Goal: Task Accomplishment & Management: Manage account settings

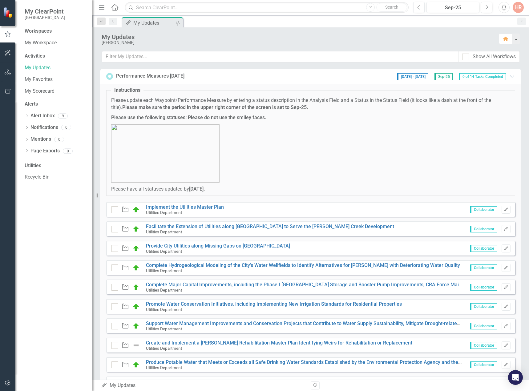
click at [509, 74] on icon "Expanded" at bounding box center [512, 76] width 6 height 5
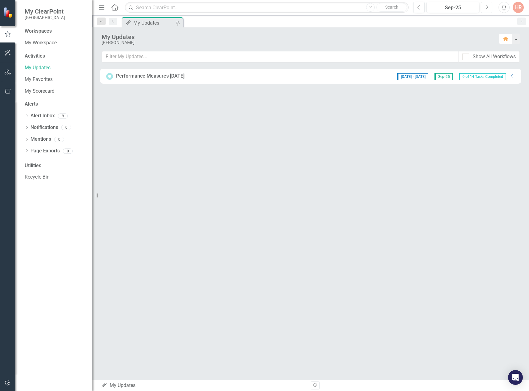
click at [484, 10] on button "Next" at bounding box center [486, 7] width 11 height 11
click at [513, 74] on icon "Collapse" at bounding box center [512, 76] width 6 height 5
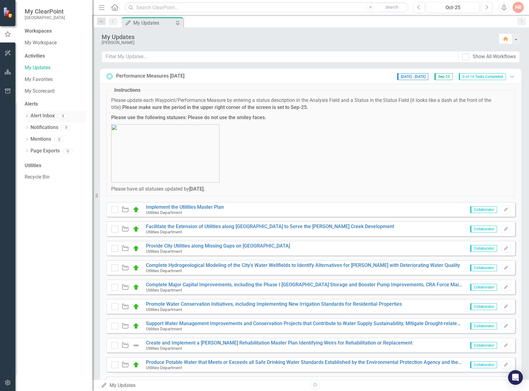
click at [43, 114] on link "Alert Inbox" at bounding box center [42, 115] width 24 height 7
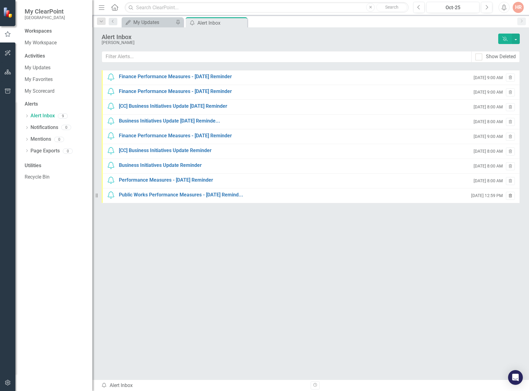
click at [511, 194] on icon "Trash" at bounding box center [510, 196] width 5 height 4
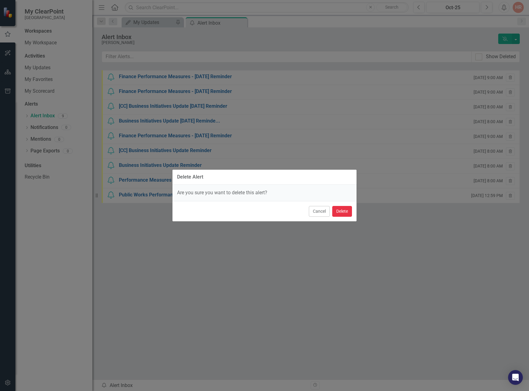
click at [345, 208] on button "Delete" at bounding box center [342, 211] width 20 height 11
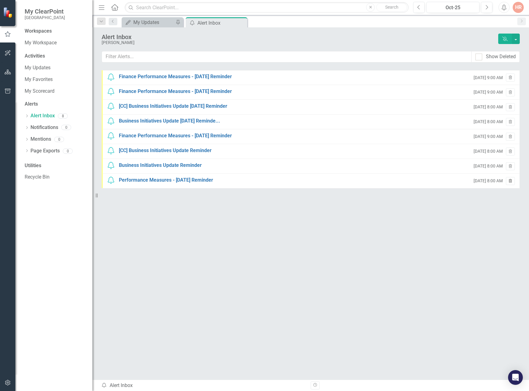
click at [511, 179] on icon "button" at bounding box center [509, 181] width 3 height 4
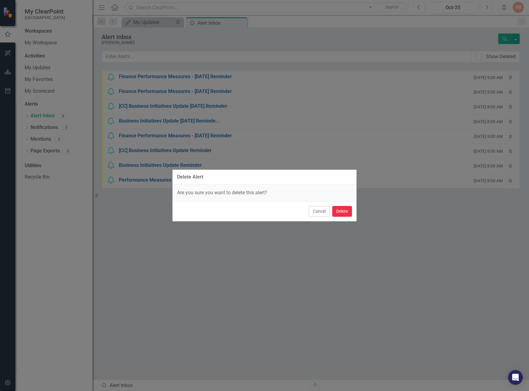
click at [348, 208] on button "Delete" at bounding box center [342, 211] width 20 height 11
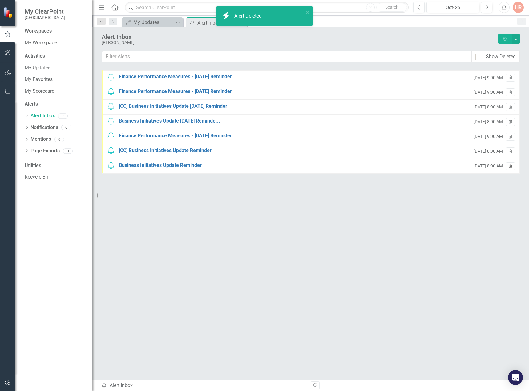
click at [510, 166] on icon "Trash" at bounding box center [510, 167] width 5 height 4
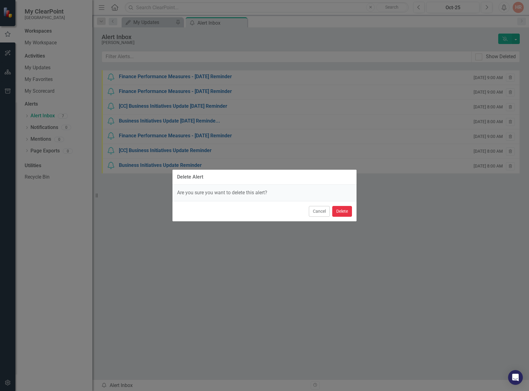
click at [337, 213] on button "Delete" at bounding box center [342, 211] width 20 height 11
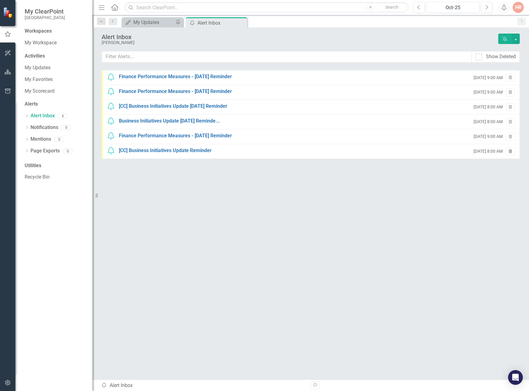
click at [508, 152] on icon "Trash" at bounding box center [510, 152] width 5 height 4
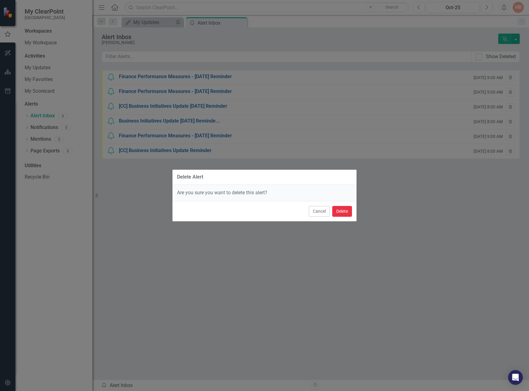
click at [343, 211] on button "Delete" at bounding box center [342, 211] width 20 height 11
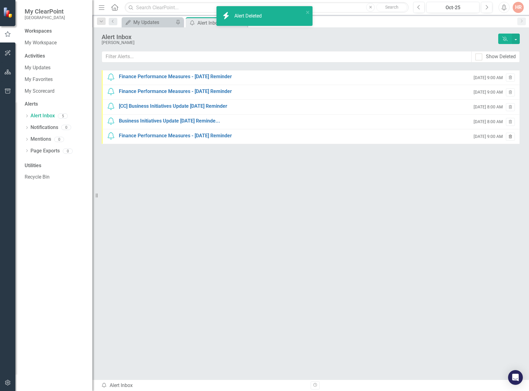
click at [512, 136] on button "Trash" at bounding box center [510, 137] width 9 height 8
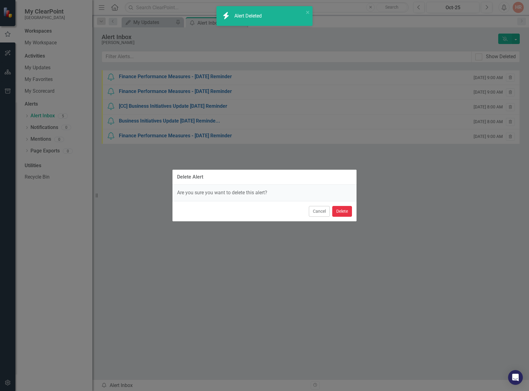
click at [345, 209] on button "Delete" at bounding box center [342, 211] width 20 height 11
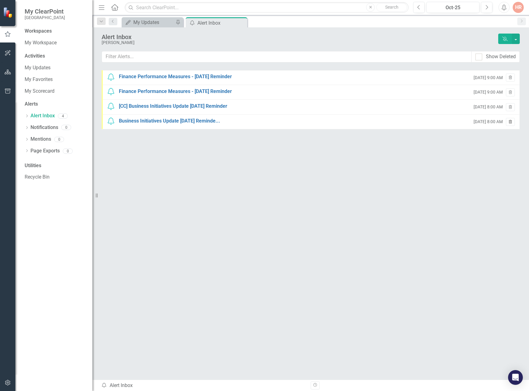
click at [511, 121] on icon "Trash" at bounding box center [510, 122] width 5 height 4
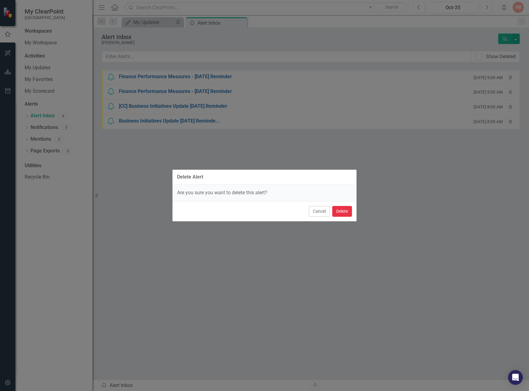
click at [343, 212] on button "Delete" at bounding box center [342, 211] width 20 height 11
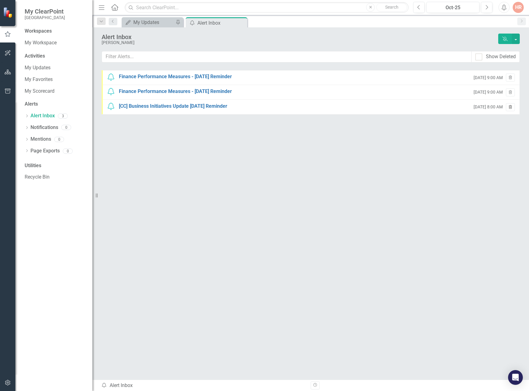
click at [510, 106] on icon "Trash" at bounding box center [510, 108] width 5 height 4
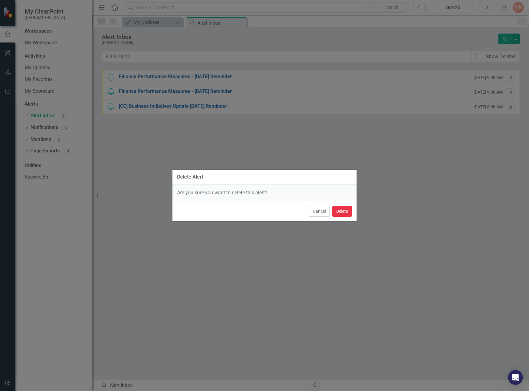
click at [345, 213] on button "Delete" at bounding box center [342, 211] width 20 height 11
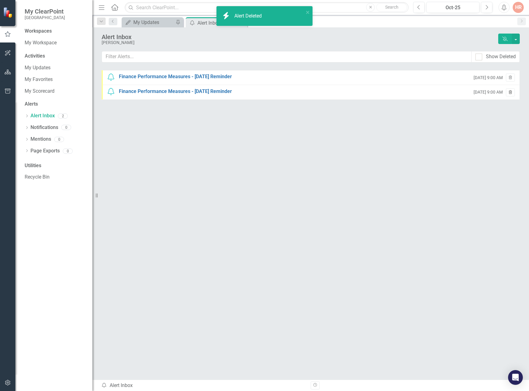
click at [510, 90] on button "Trash" at bounding box center [510, 92] width 9 height 8
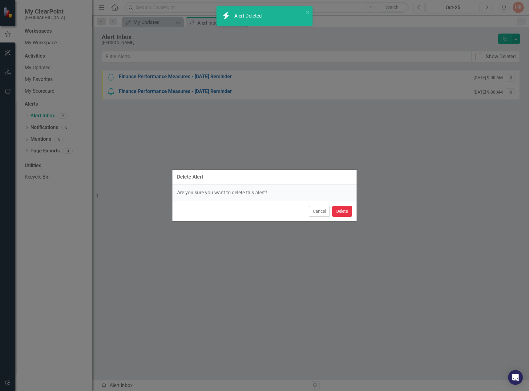
click at [342, 211] on button "Delete" at bounding box center [342, 211] width 20 height 11
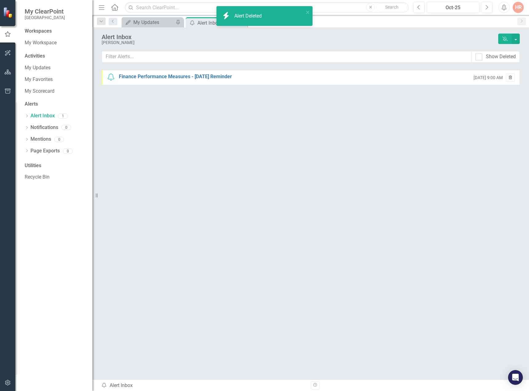
click at [511, 76] on icon "Trash" at bounding box center [510, 78] width 5 height 4
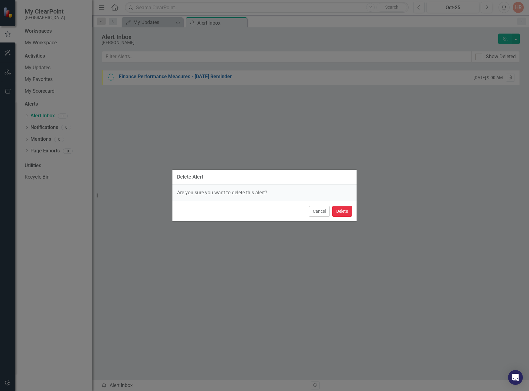
click at [338, 210] on button "Delete" at bounding box center [342, 211] width 20 height 11
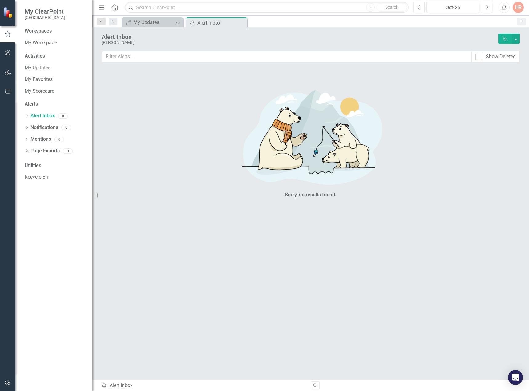
click at [50, 54] on div "Activities" at bounding box center [56, 56] width 62 height 7
click at [38, 67] on link "My Updates" at bounding box center [56, 67] width 62 height 7
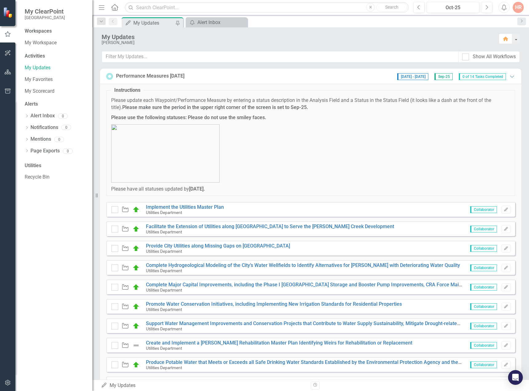
click at [35, 162] on div "Utilities" at bounding box center [56, 165] width 62 height 7
click at [33, 165] on div "Utilities" at bounding box center [56, 165] width 62 height 7
click at [40, 176] on link "Recycle Bin" at bounding box center [56, 177] width 62 height 7
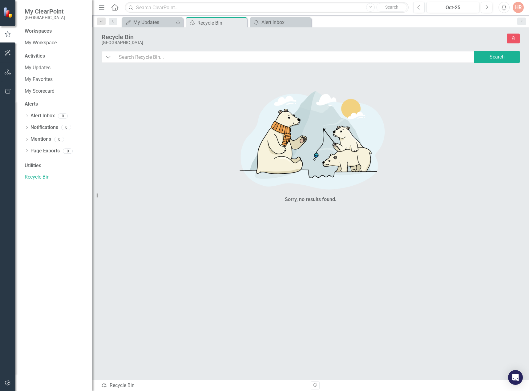
click at [37, 165] on div "Utilities" at bounding box center [56, 165] width 62 height 7
click at [41, 90] on link "My Scorecard" at bounding box center [56, 91] width 62 height 7
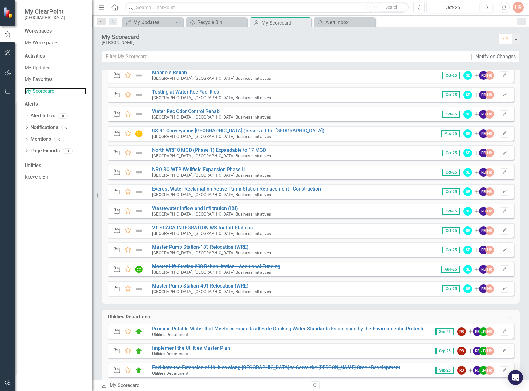
scroll to position [299, 0]
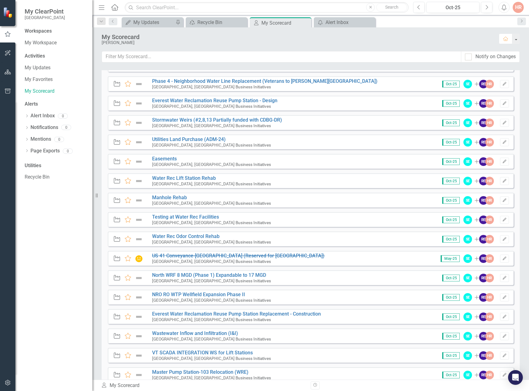
click at [520, 6] on div "HR" at bounding box center [517, 7] width 11 height 11
click at [505, 75] on link "Logout Log Out" at bounding box center [499, 77] width 49 height 11
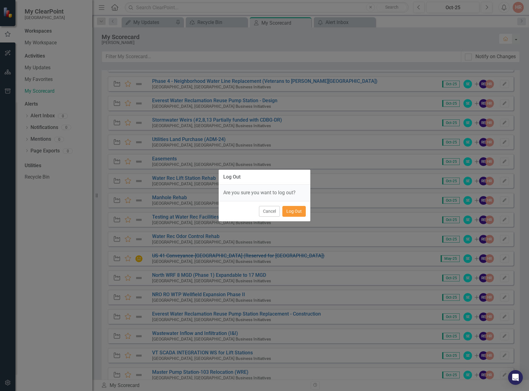
click at [298, 209] on button "Log Out" at bounding box center [293, 211] width 23 height 11
